Goal: Task Accomplishment & Management: Manage account settings

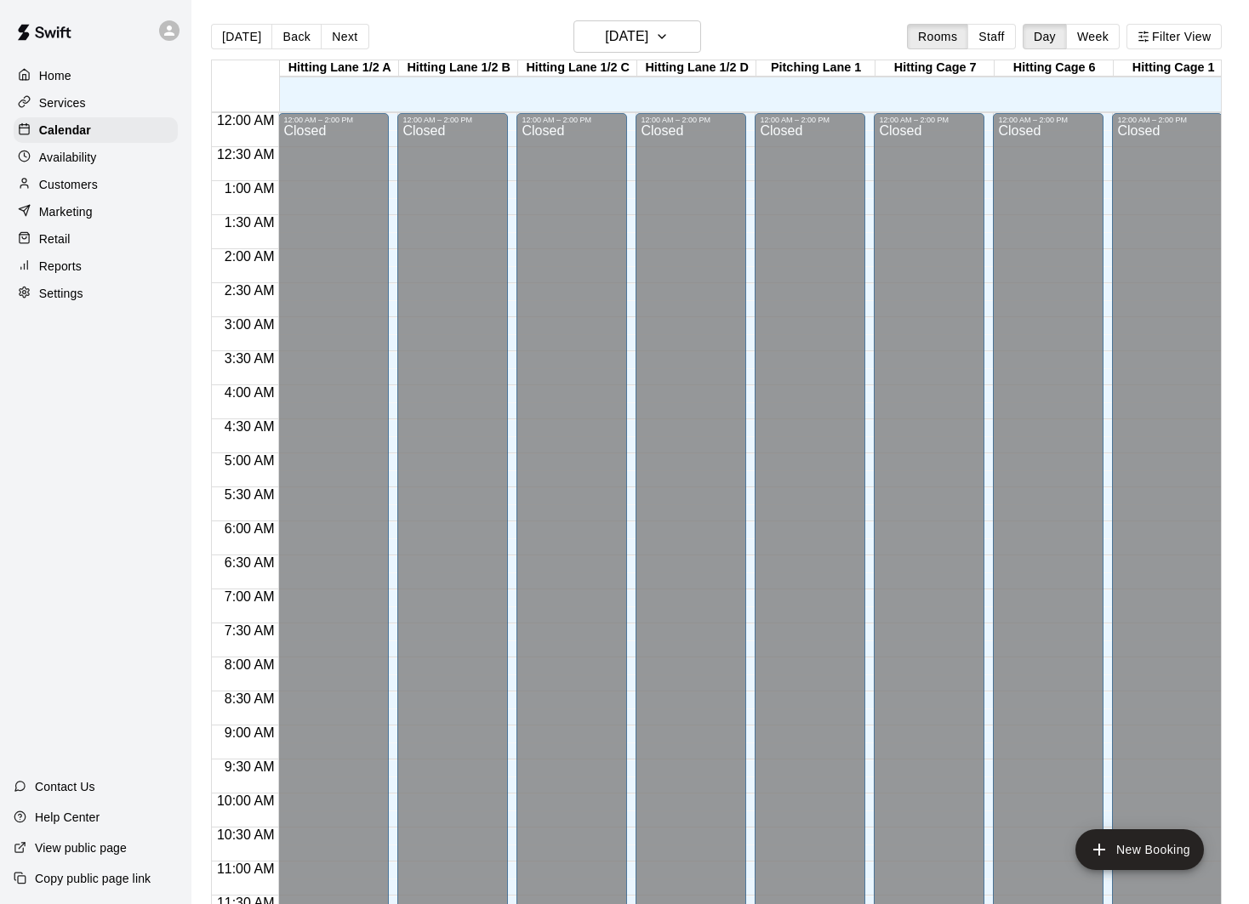
scroll to position [772, 0]
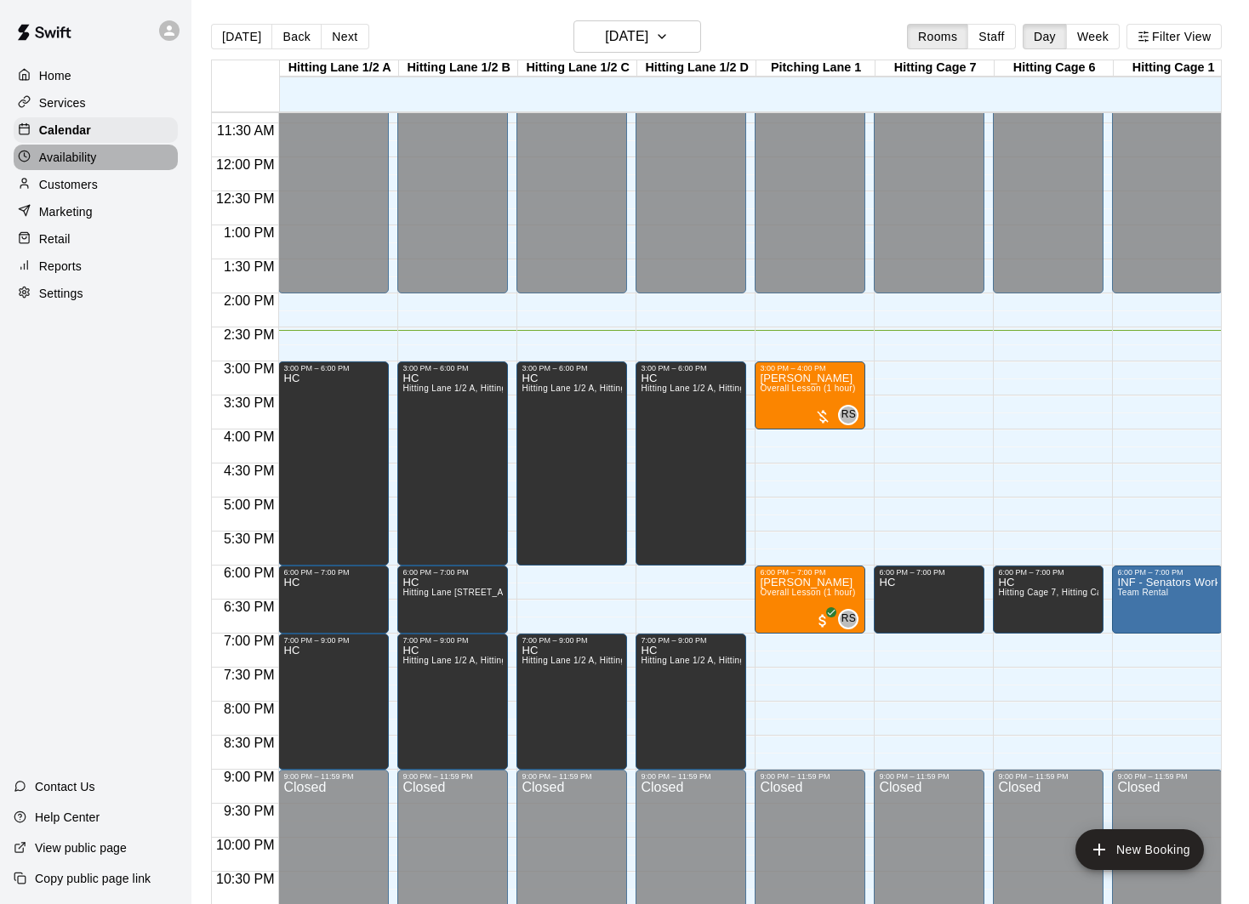
click at [94, 154] on p "Availability" at bounding box center [68, 157] width 58 height 17
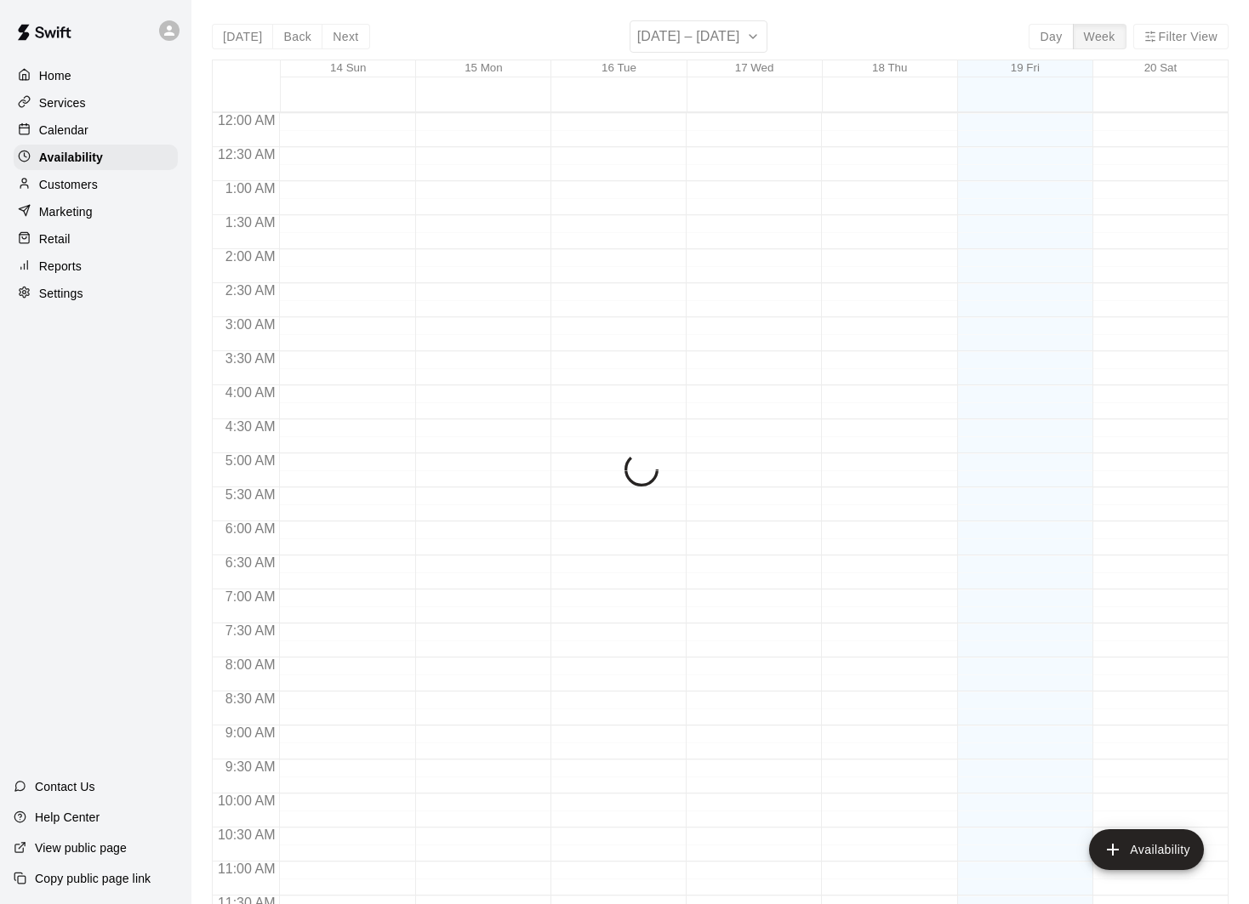
scroll to position [823, 0]
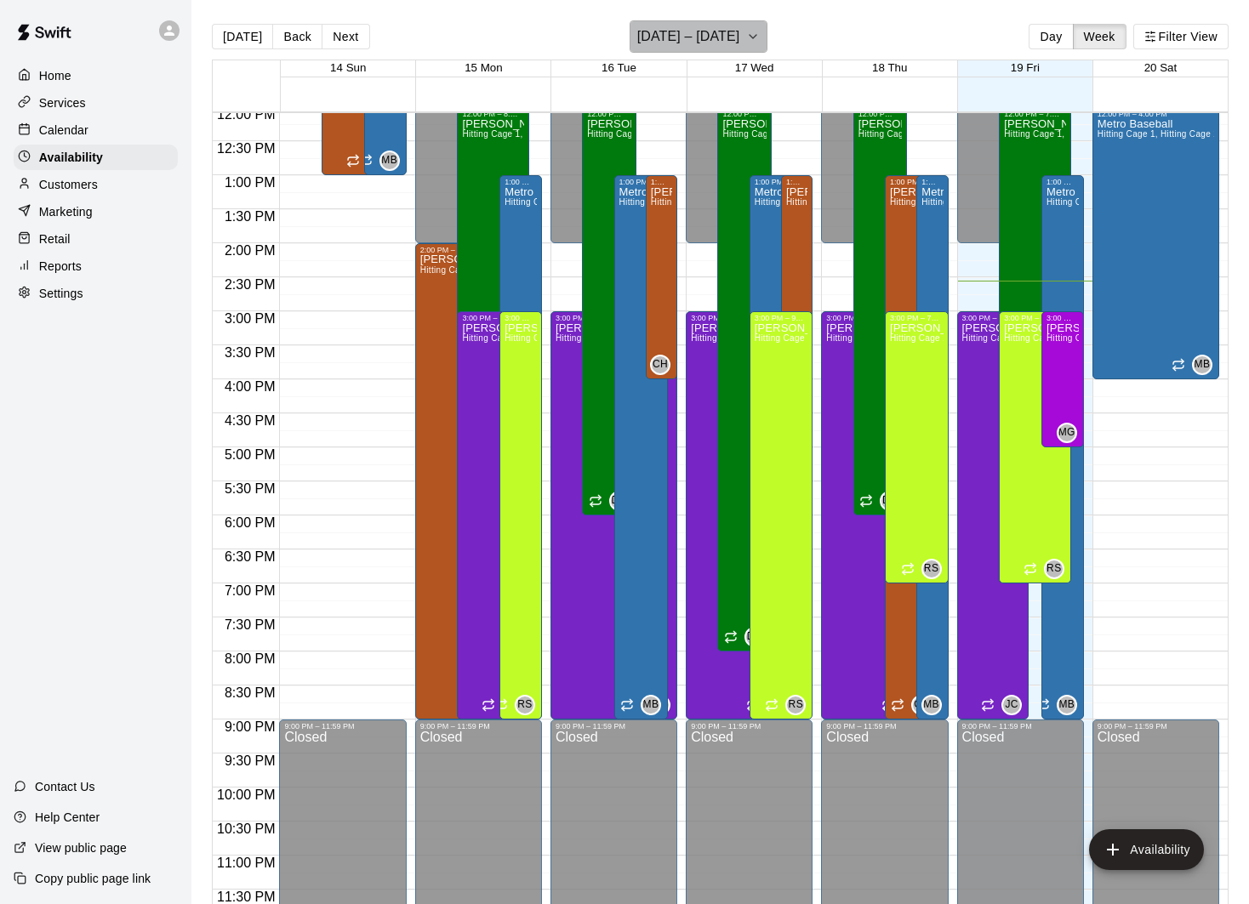
click at [675, 33] on h6 "[DATE] – [DATE]" at bounding box center [688, 37] width 103 height 24
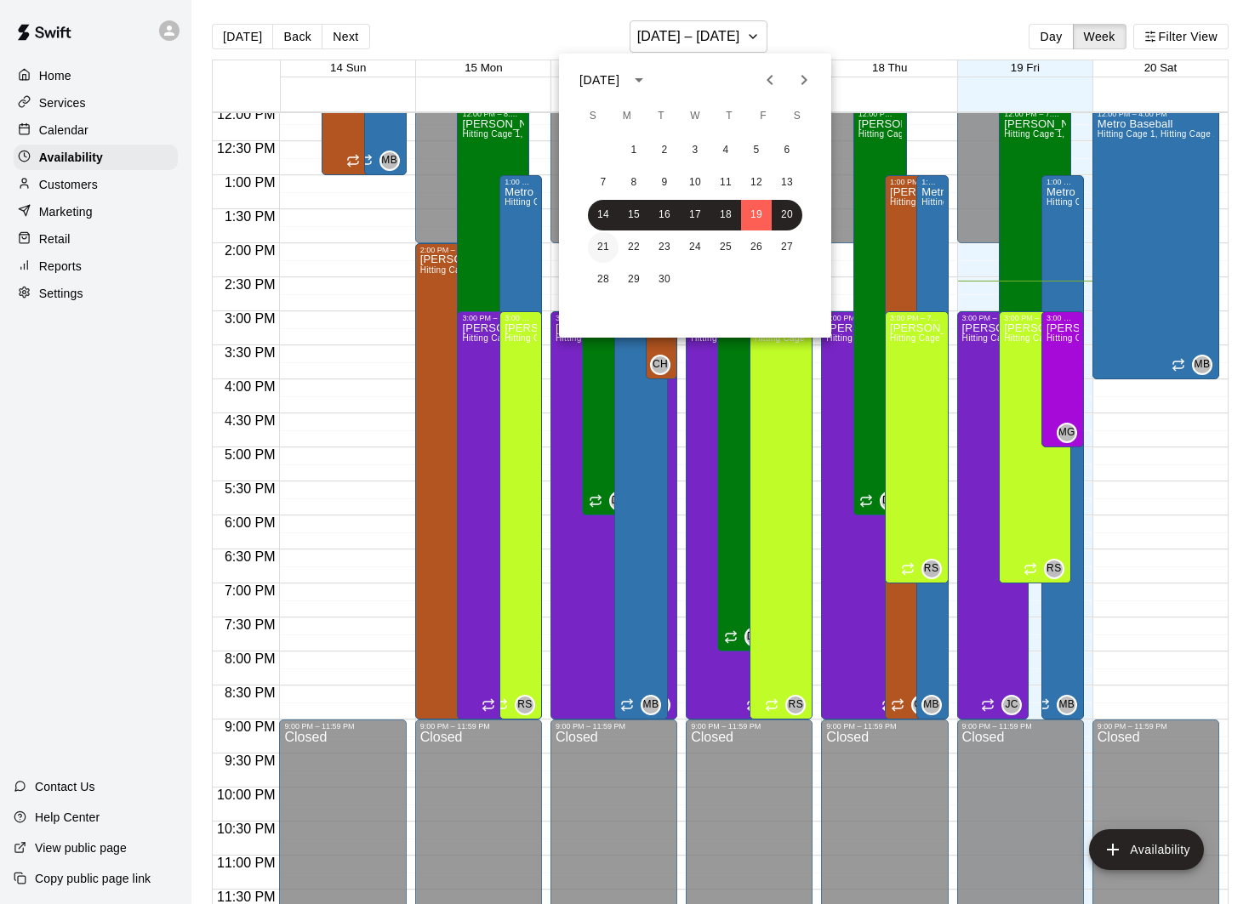
click at [603, 248] on button "21" at bounding box center [603, 247] width 31 height 31
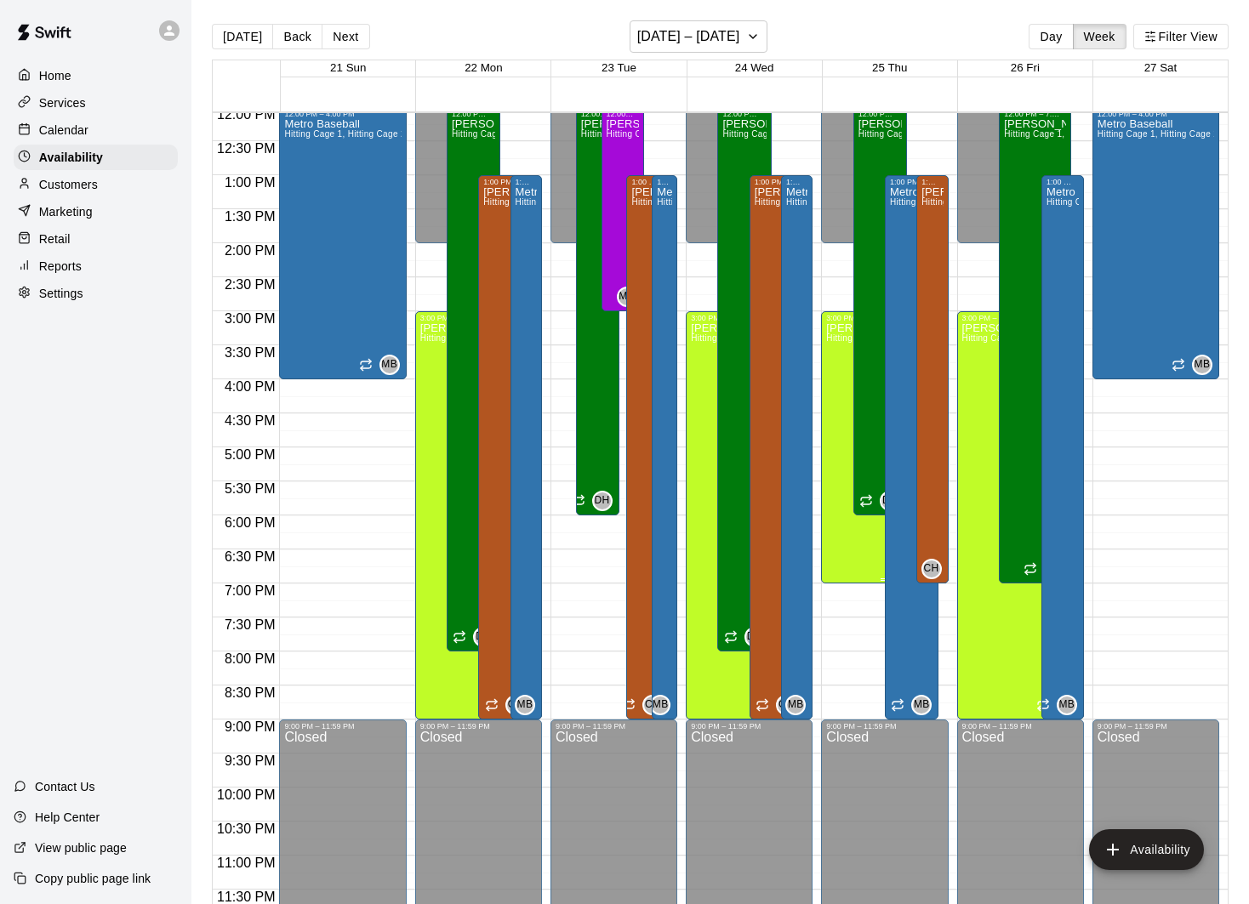
click at [858, 573] on div "[PERSON_NAME] Hitting Lane 1/2 D, Hitting Cage 1, Hitting Cage 2, Hitting Cage …" at bounding box center [884, 774] width 117 height 904
click at [847, 339] on icon "edit" at bounding box center [843, 340] width 15 height 15
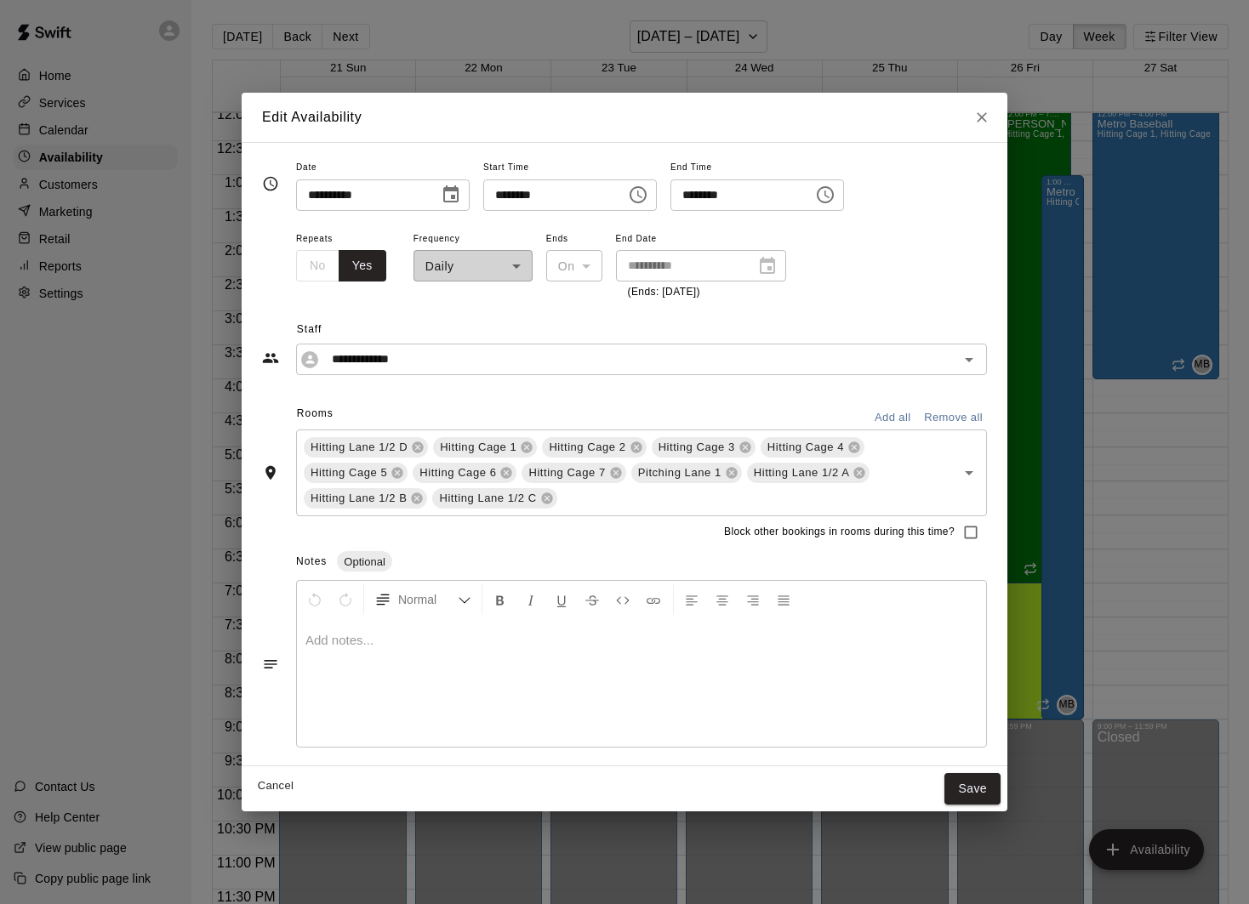
click at [704, 197] on input "********" at bounding box center [735, 194] width 131 height 31
type input "********"
click at [981, 789] on button "Save" at bounding box center [972, 788] width 56 height 31
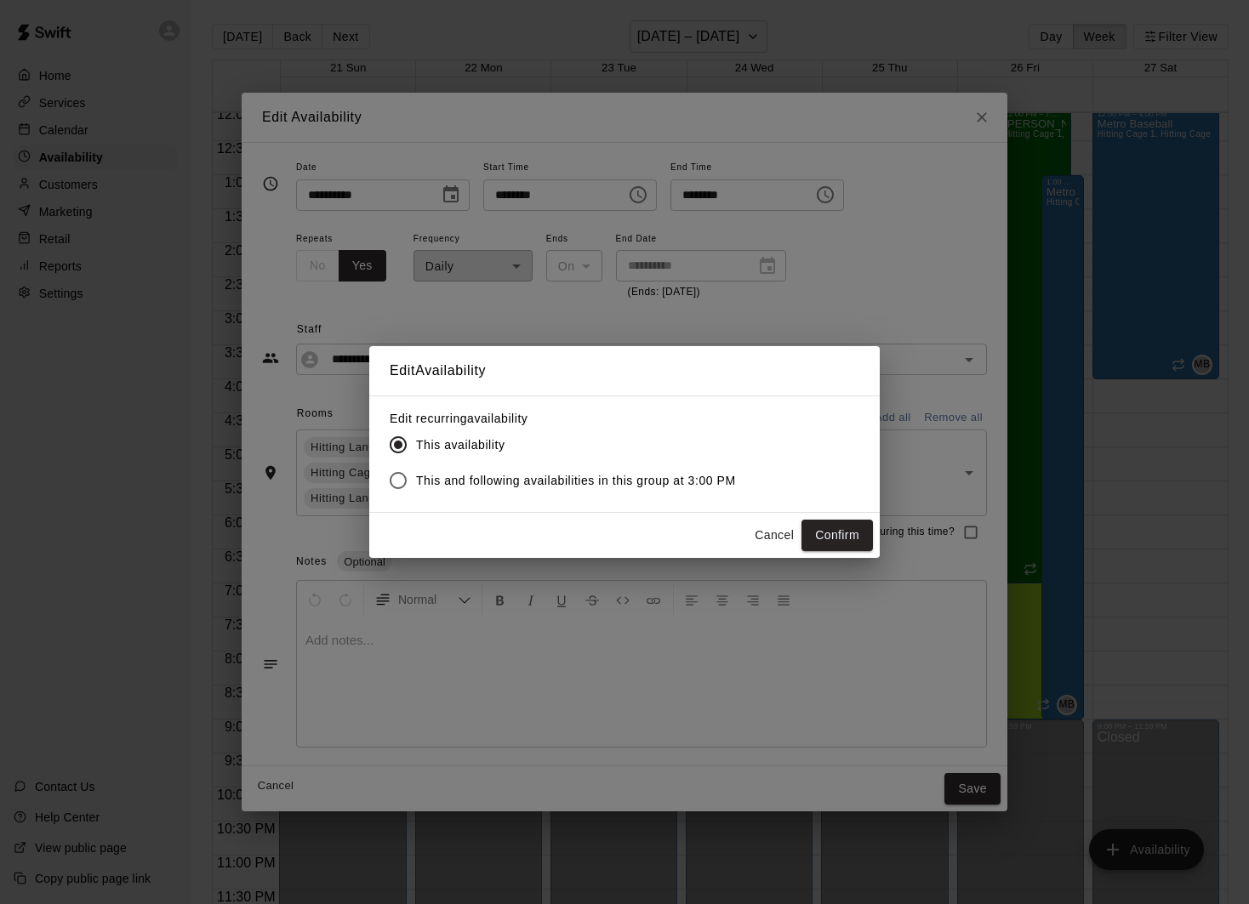
click at [840, 533] on button "Confirm" at bounding box center [836, 535] width 71 height 31
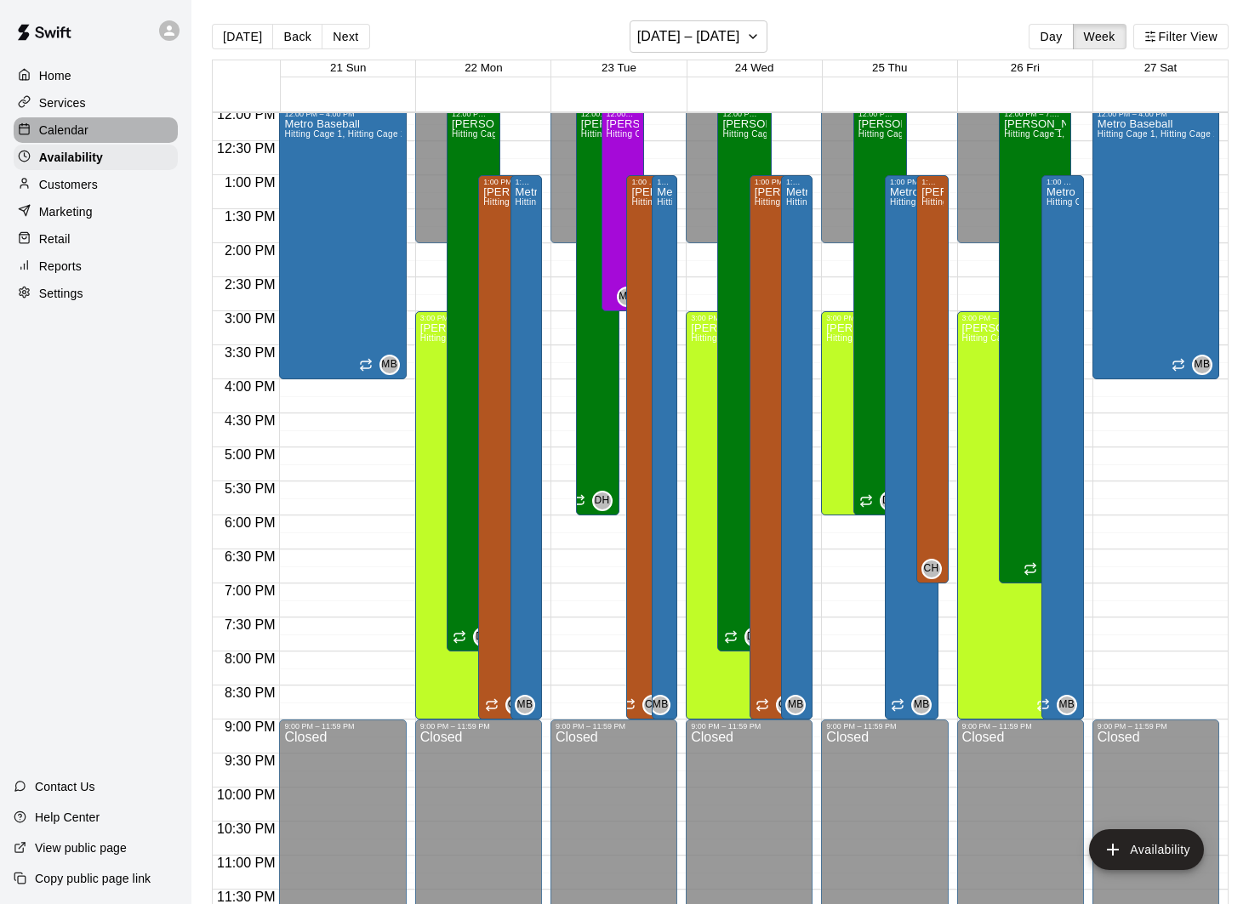
drag, startPoint x: 78, startPoint y: 120, endPoint x: 105, endPoint y: 120, distance: 26.4
click at [78, 120] on div "Calendar" at bounding box center [96, 130] width 164 height 26
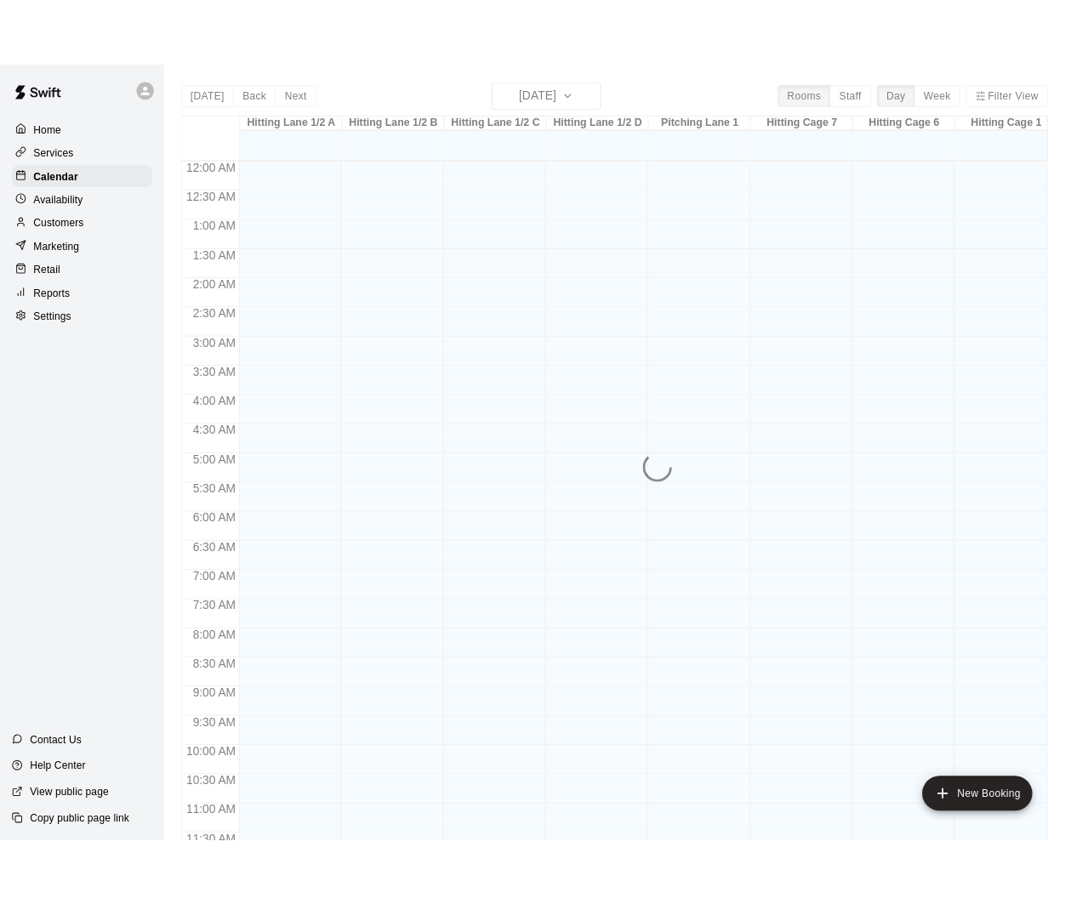
scroll to position [772, 0]
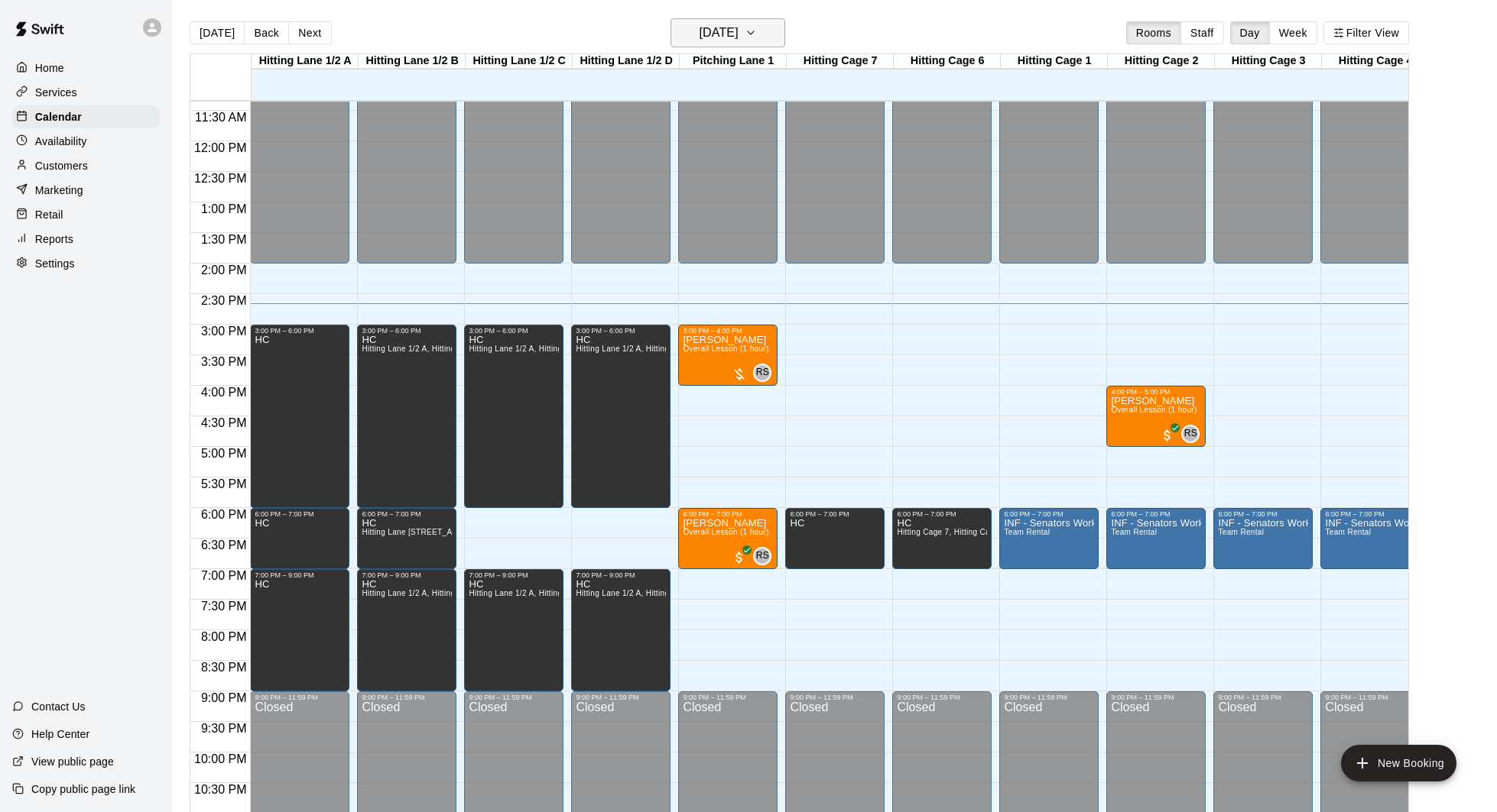
click at [756, 21] on button "[DATE]" at bounding box center [728, 32] width 115 height 29
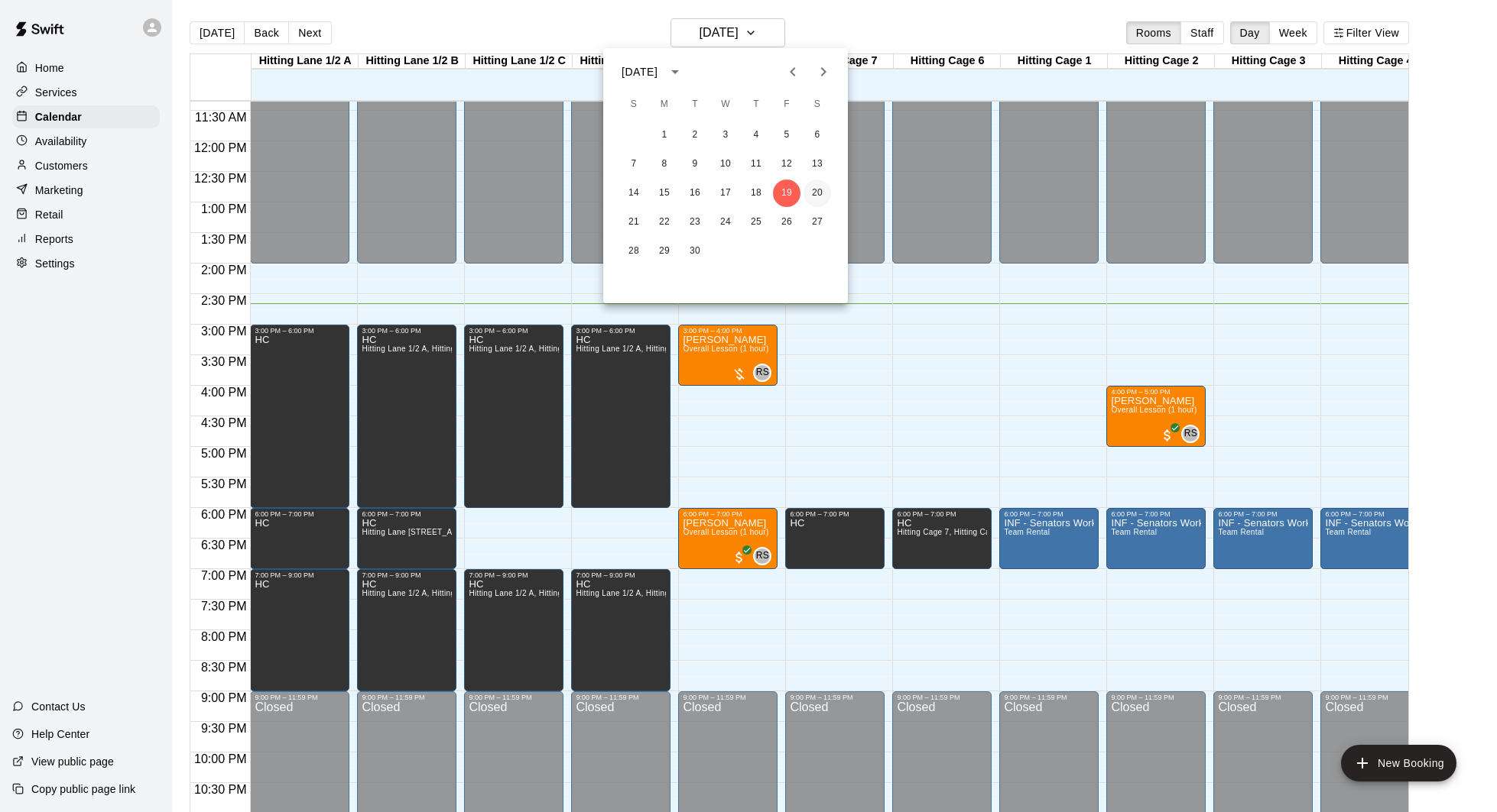
click at [819, 192] on button "20" at bounding box center [817, 193] width 28 height 28
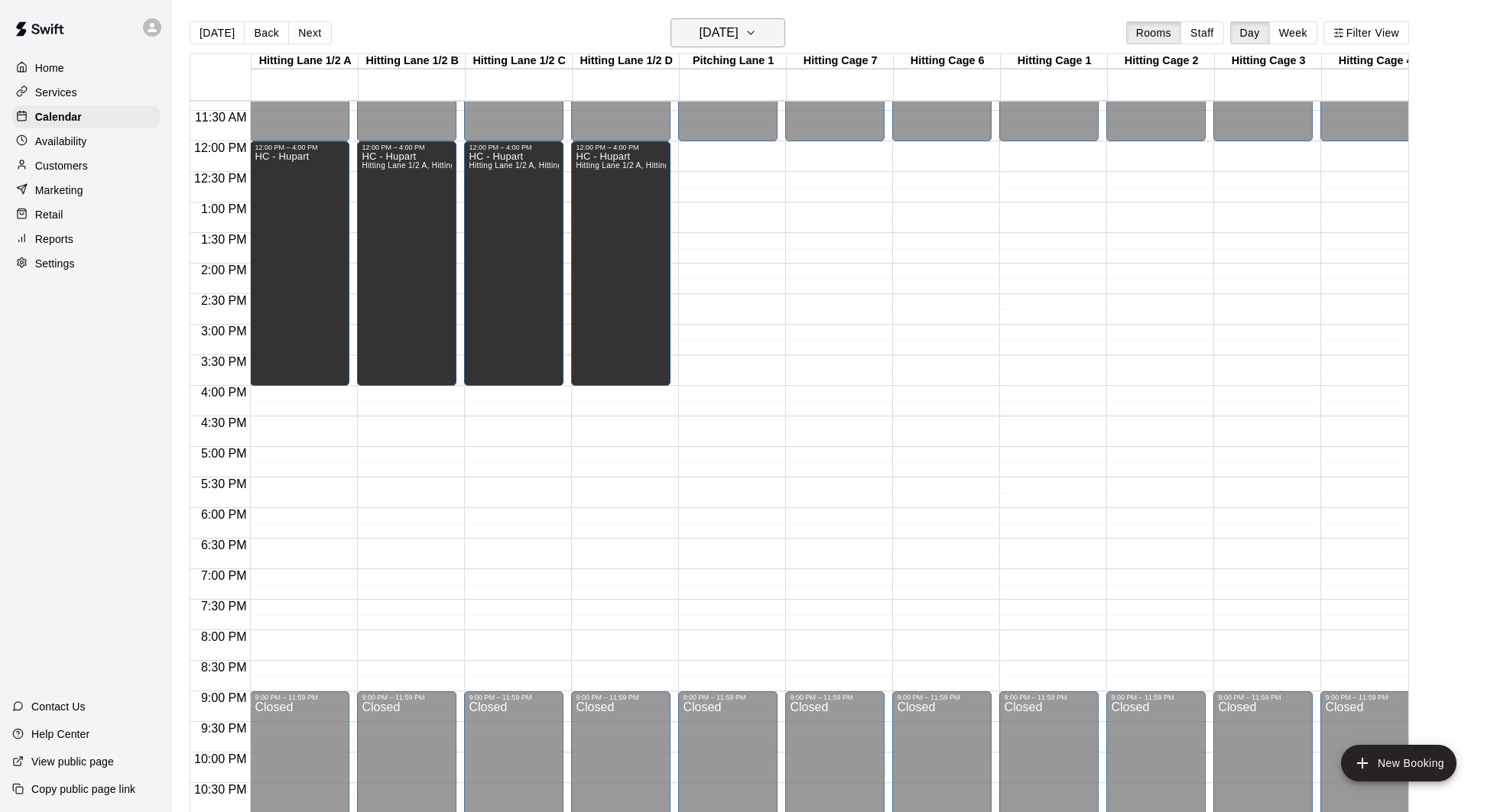
click at [738, 33] on h6 "[DATE]" at bounding box center [718, 33] width 39 height 22
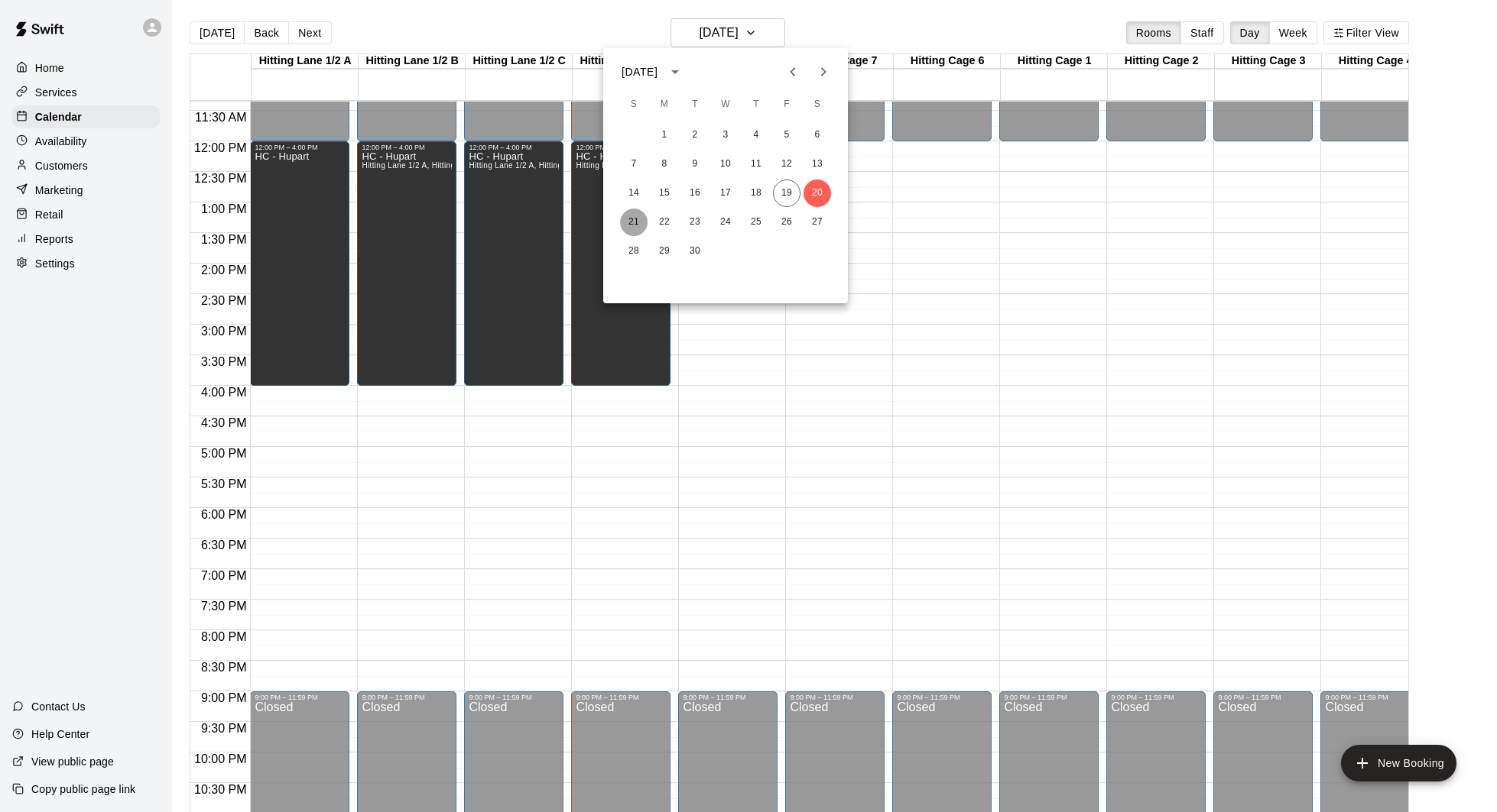
drag, startPoint x: 630, startPoint y: 217, endPoint x: 644, endPoint y: 241, distance: 27.8
click at [630, 217] on button "21" at bounding box center [633, 222] width 28 height 28
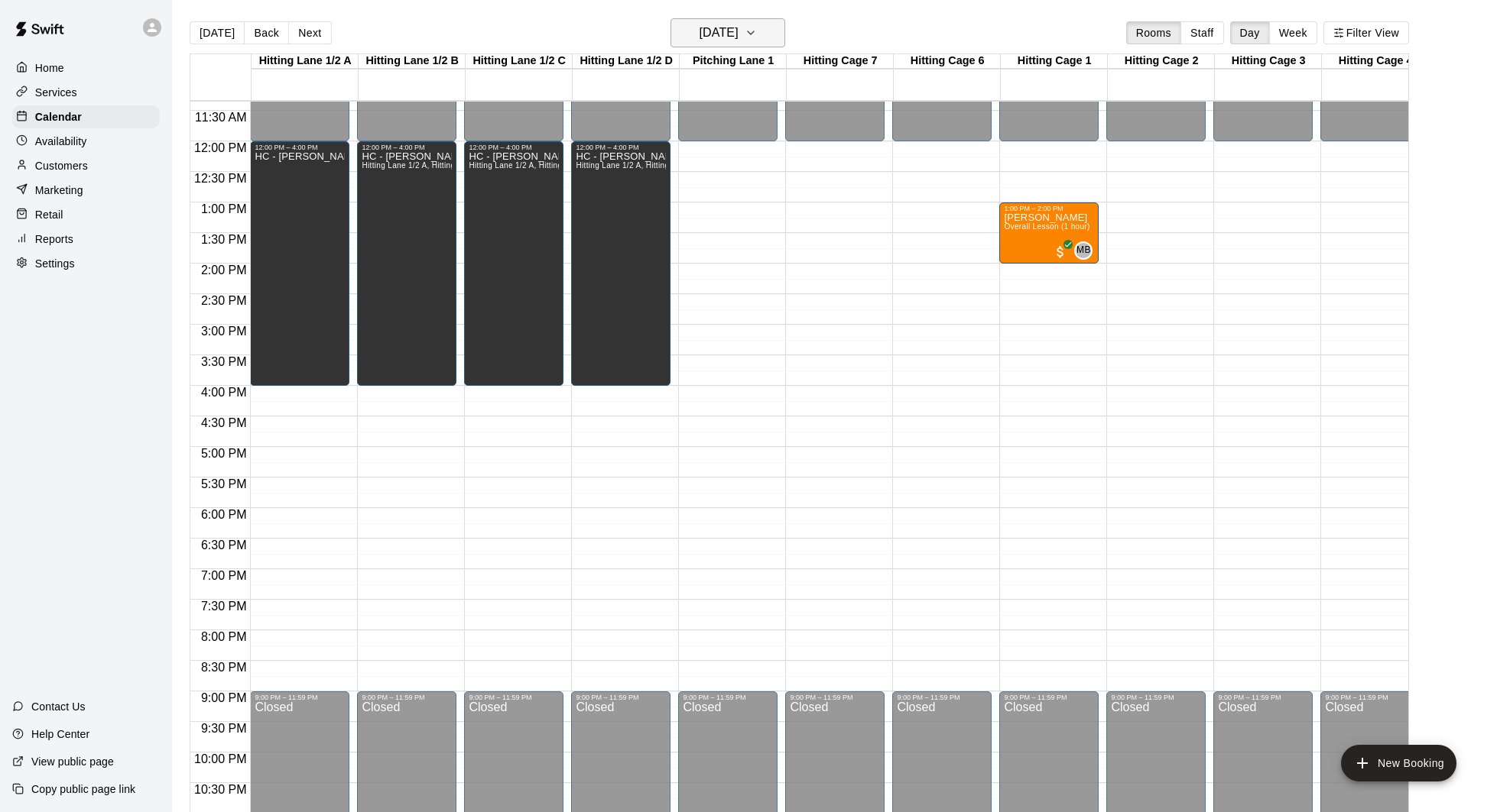
click at [739, 39] on h6 "[DATE]" at bounding box center [718, 33] width 39 height 22
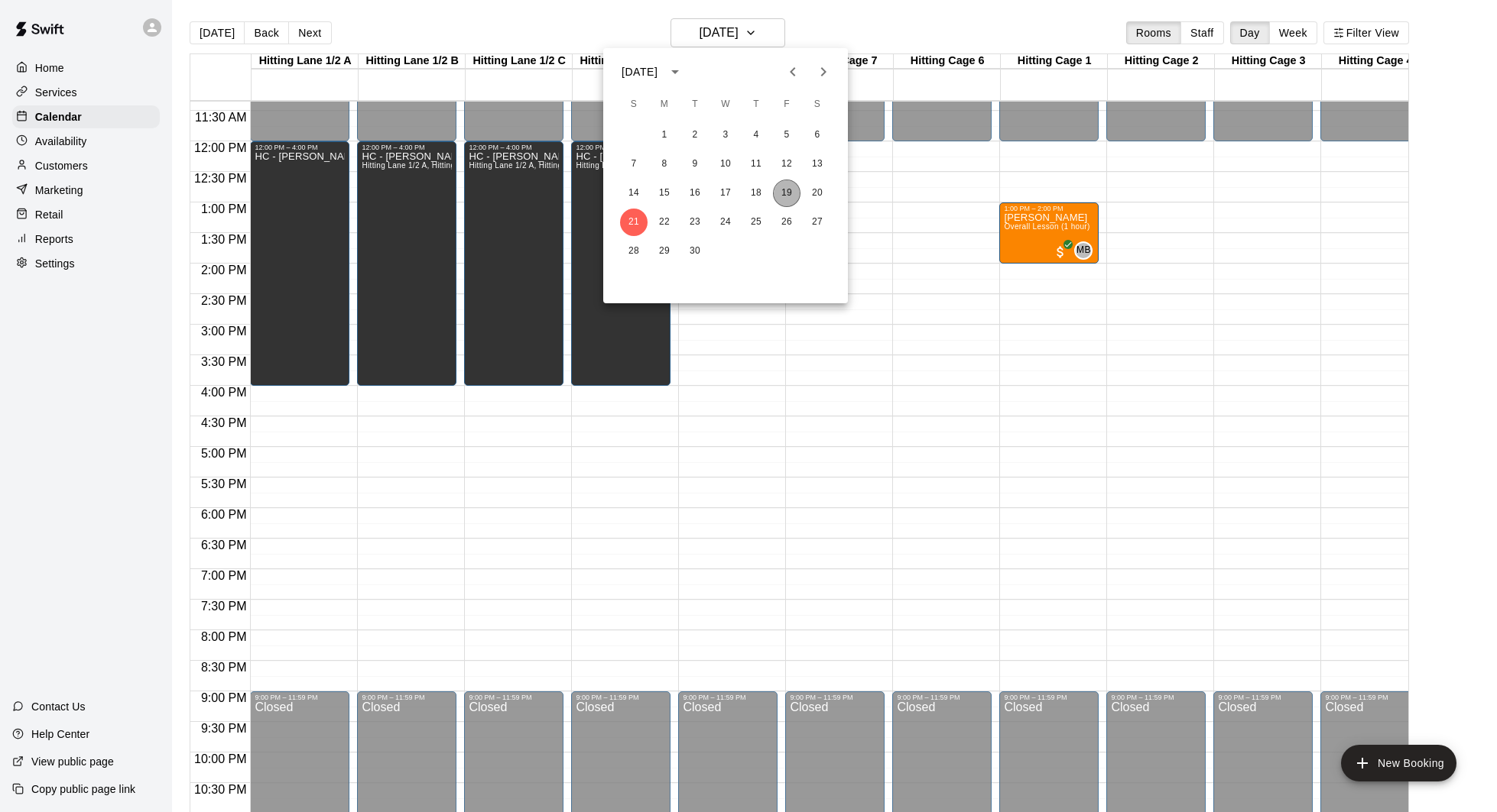
drag, startPoint x: 779, startPoint y: 192, endPoint x: 796, endPoint y: 187, distance: 17.7
click at [779, 191] on button "19" at bounding box center [786, 193] width 28 height 28
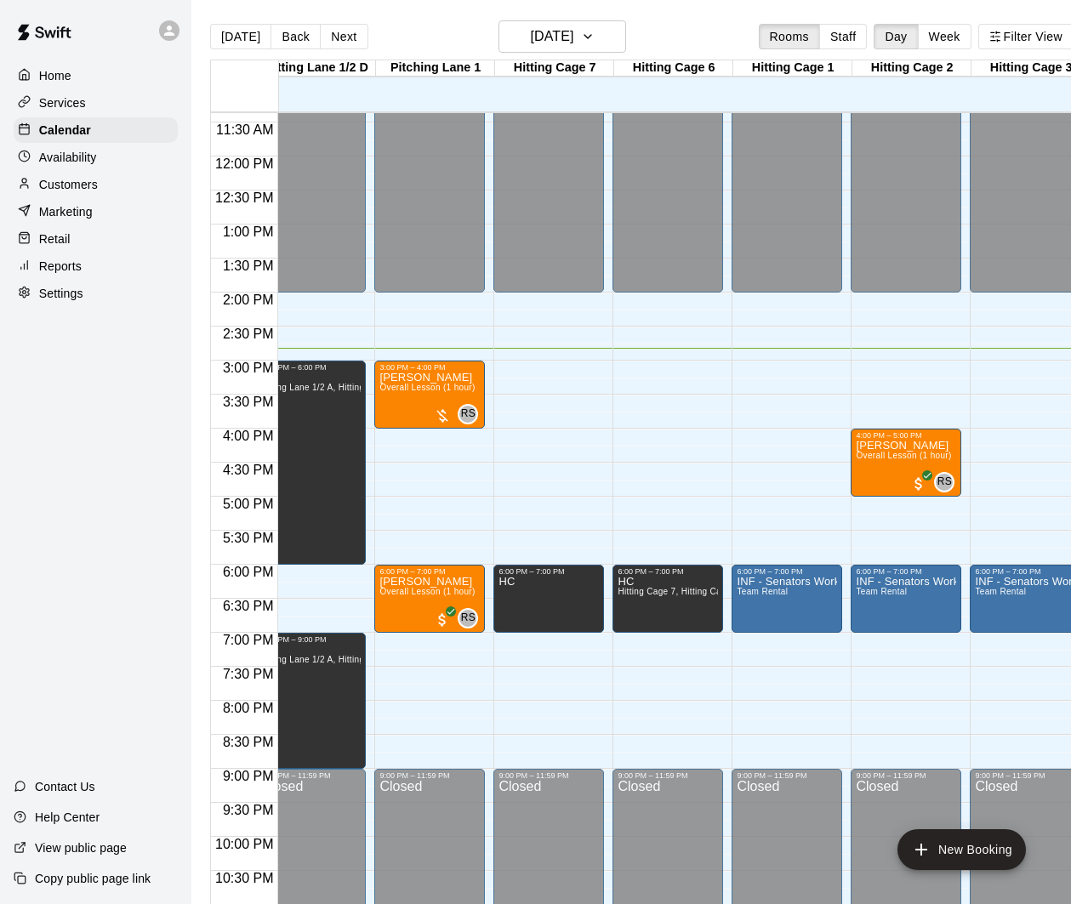
scroll to position [0, 0]
